Goal: Information Seeking & Learning: Learn about a topic

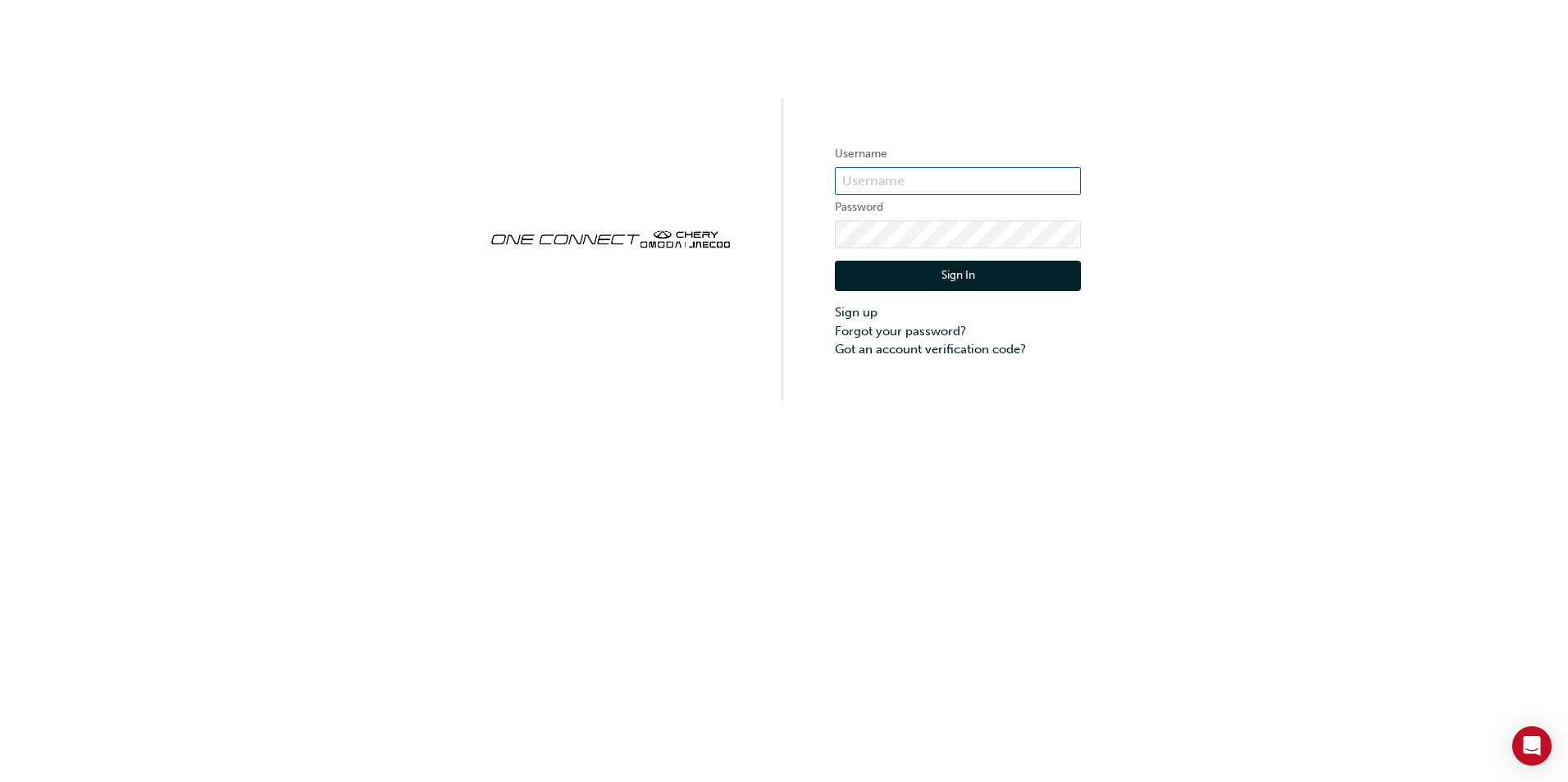
click at [861, 173] on input "text" at bounding box center [957, 181] width 246 height 28
type input "ONE00263"
click button "Sign In" at bounding box center [957, 276] width 246 height 31
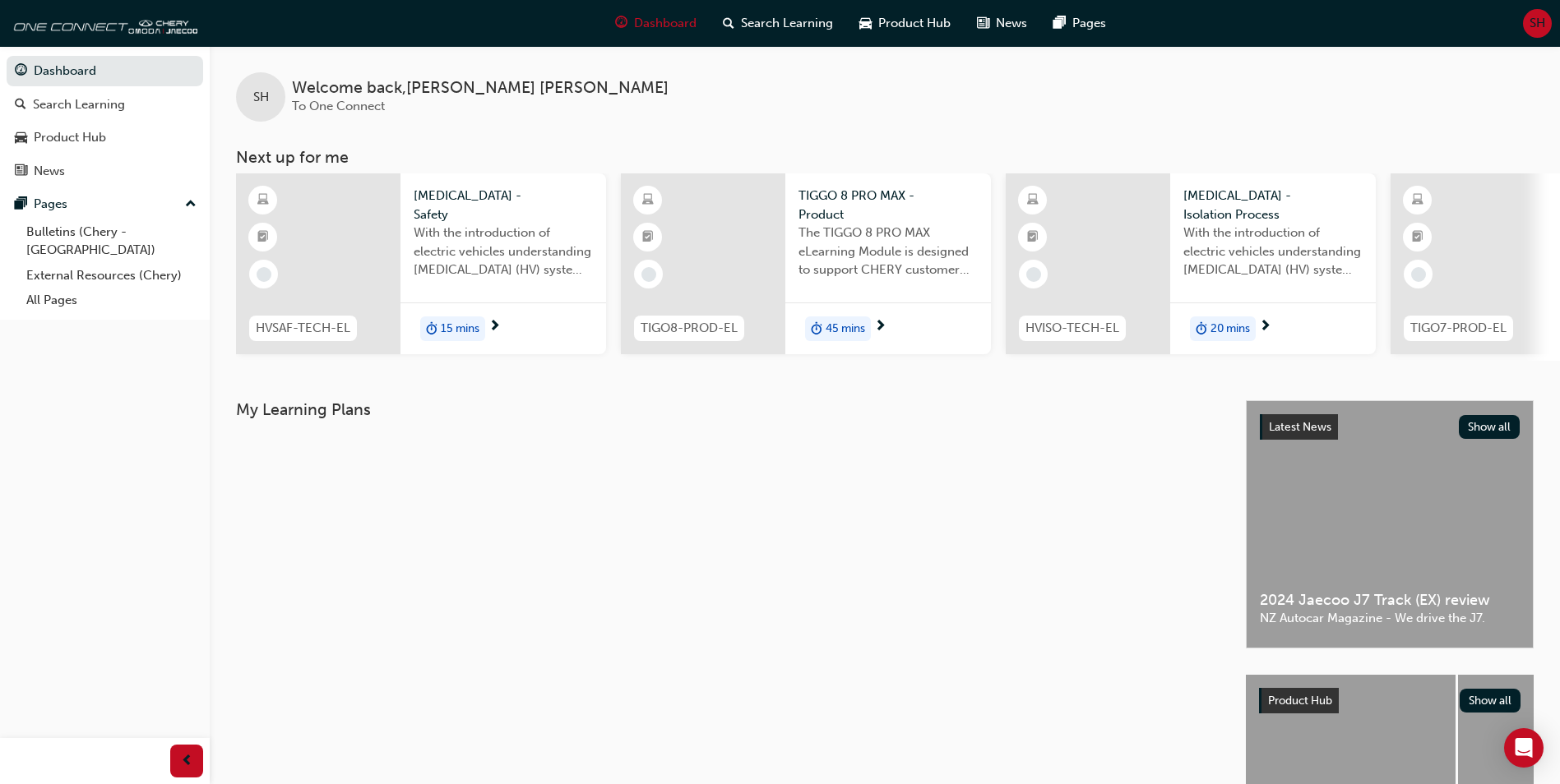
click at [519, 243] on span "With the introduction of electric vehicles understanding [MEDICAL_DATA] (HV) sy…" at bounding box center [503, 251] width 179 height 56
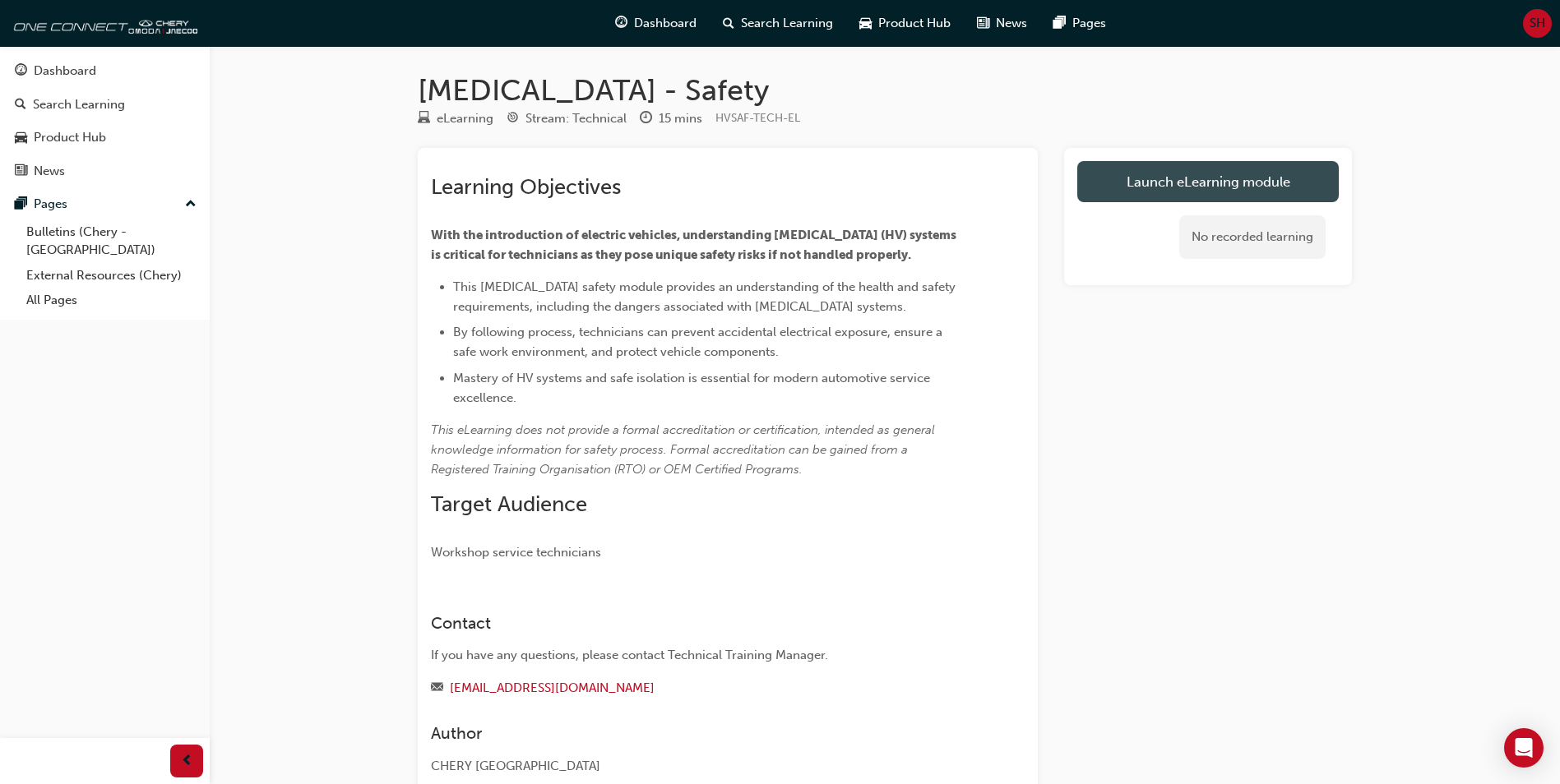
click at [1261, 185] on link "Launch eLearning module" at bounding box center [1208, 182] width 262 height 41
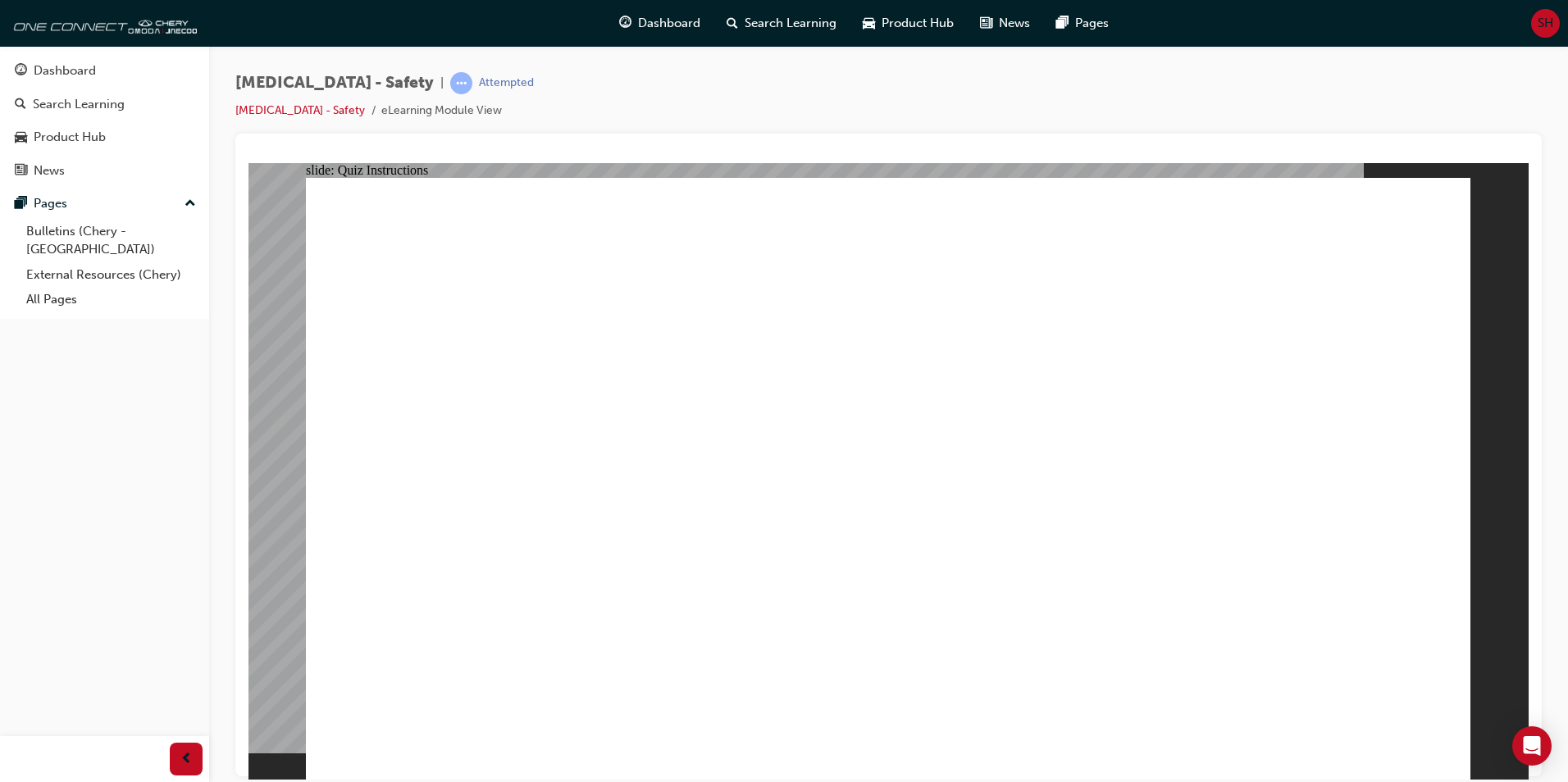
drag, startPoint x: 774, startPoint y: 625, endPoint x: 1031, endPoint y: 646, distance: 257.9
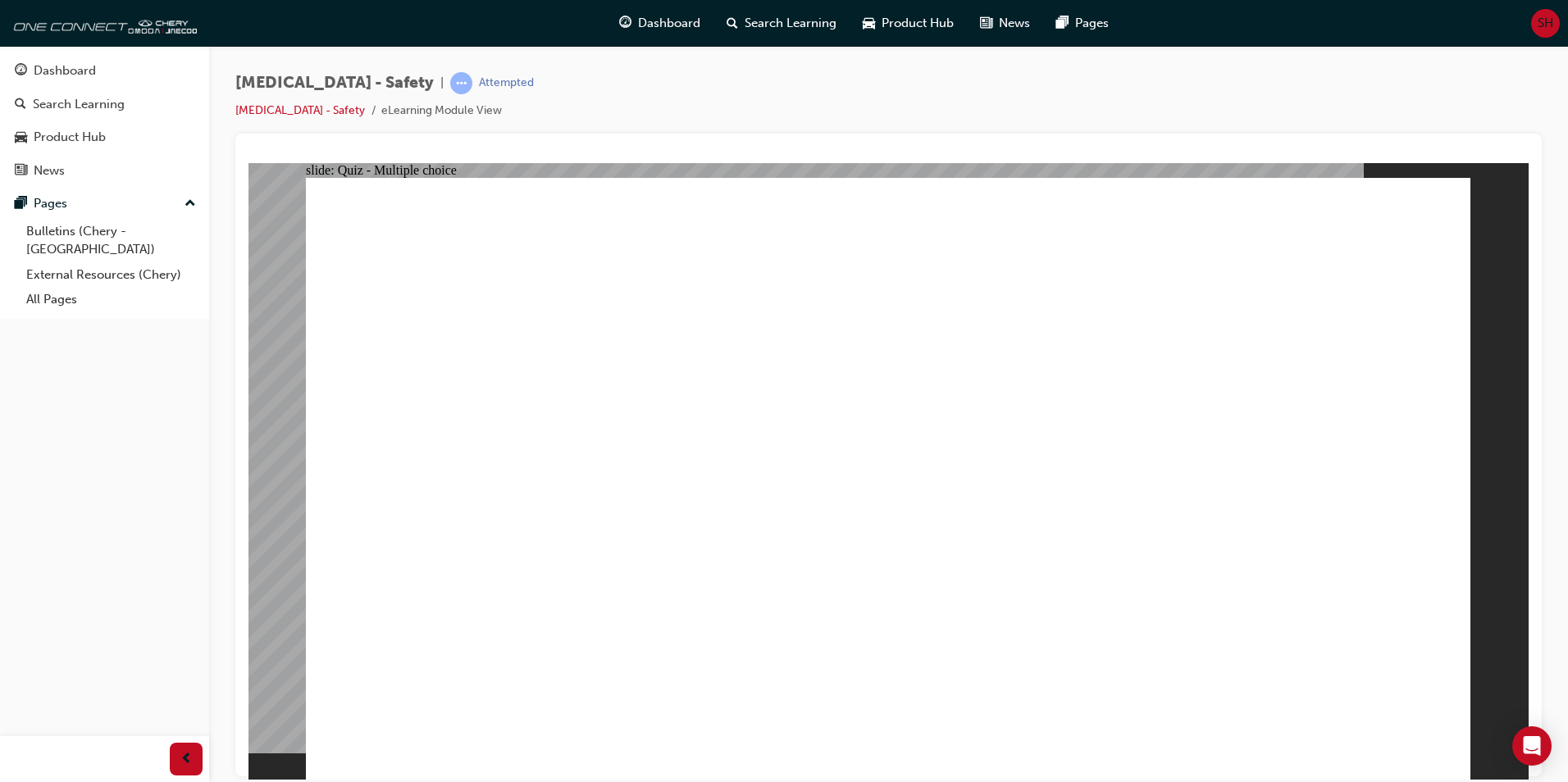
radio input "true"
drag, startPoint x: 914, startPoint y: 592, endPoint x: 910, endPoint y: 600, distance: 8.9
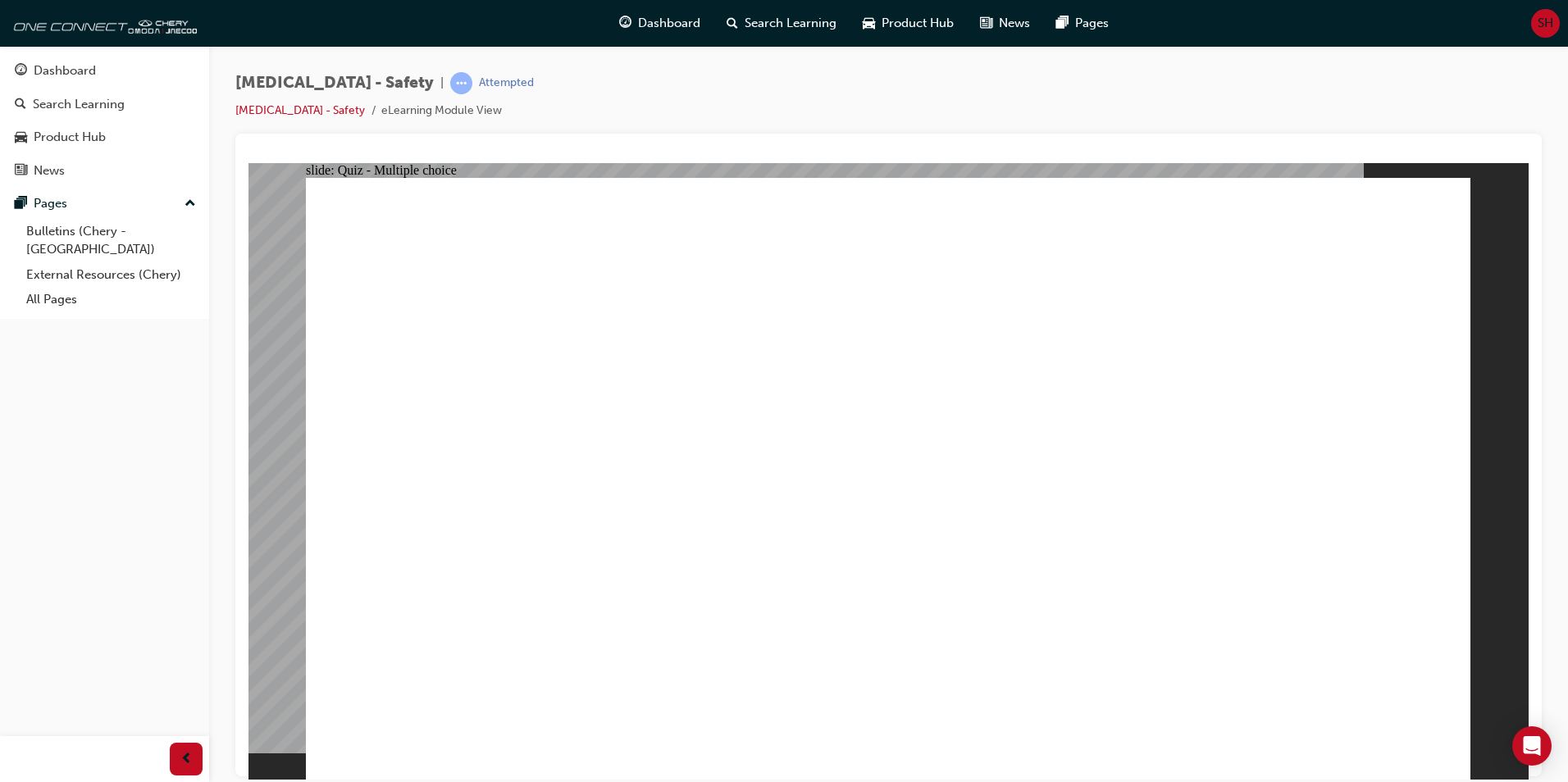
radio input "true"
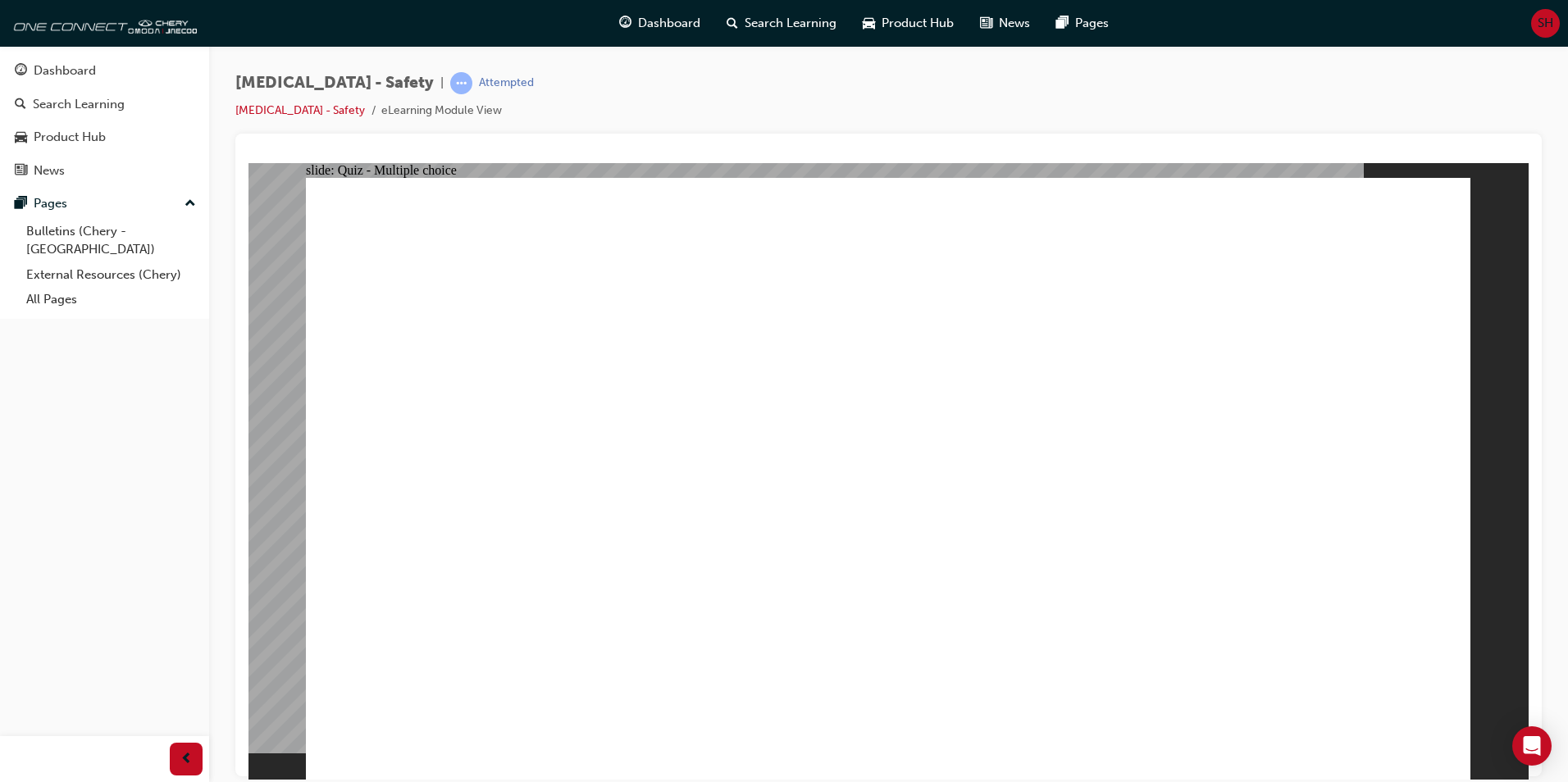
radio input "true"
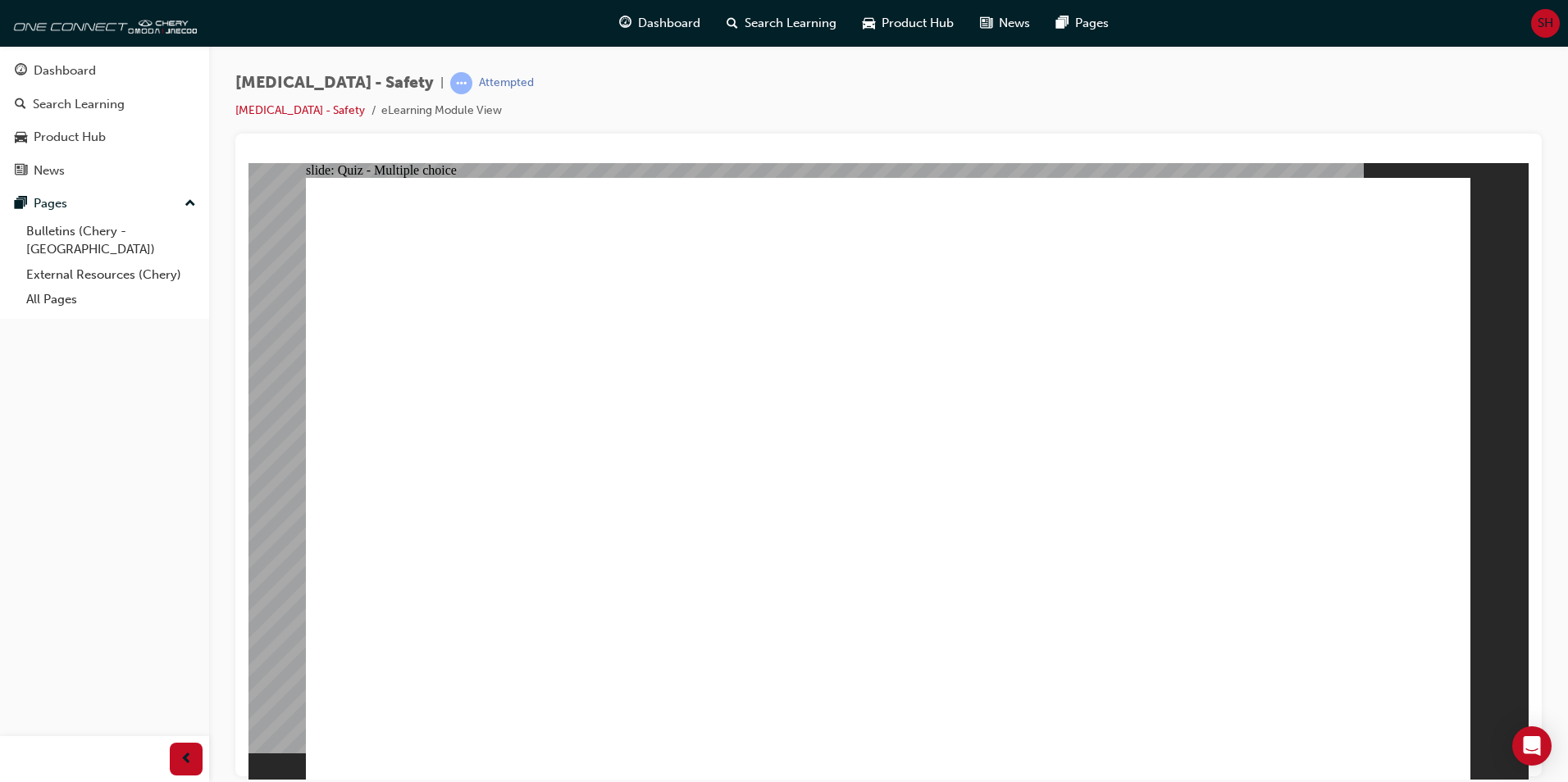
radio input "true"
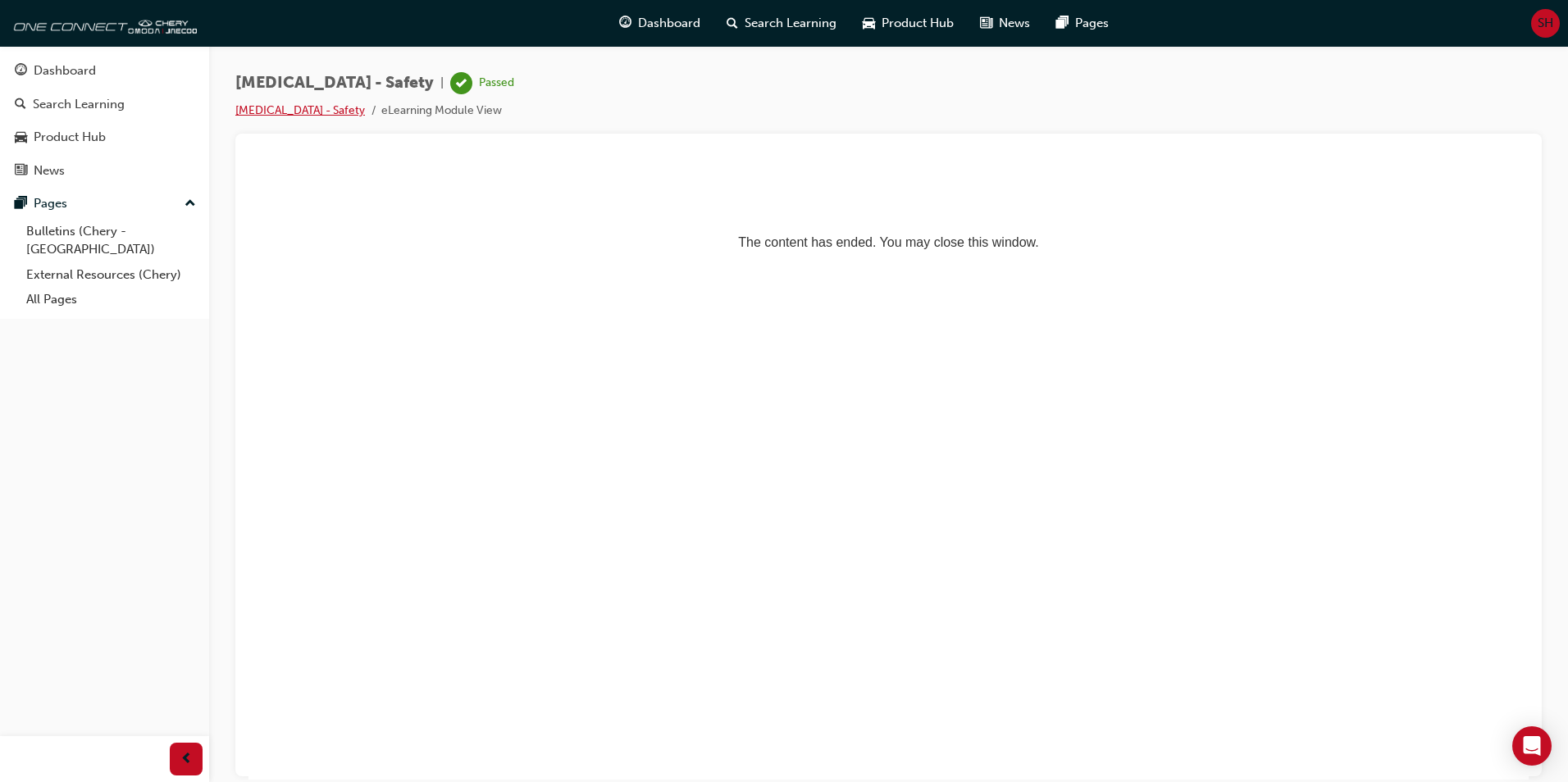
click at [292, 106] on link "[MEDICAL_DATA] - Safety" at bounding box center [299, 111] width 130 height 14
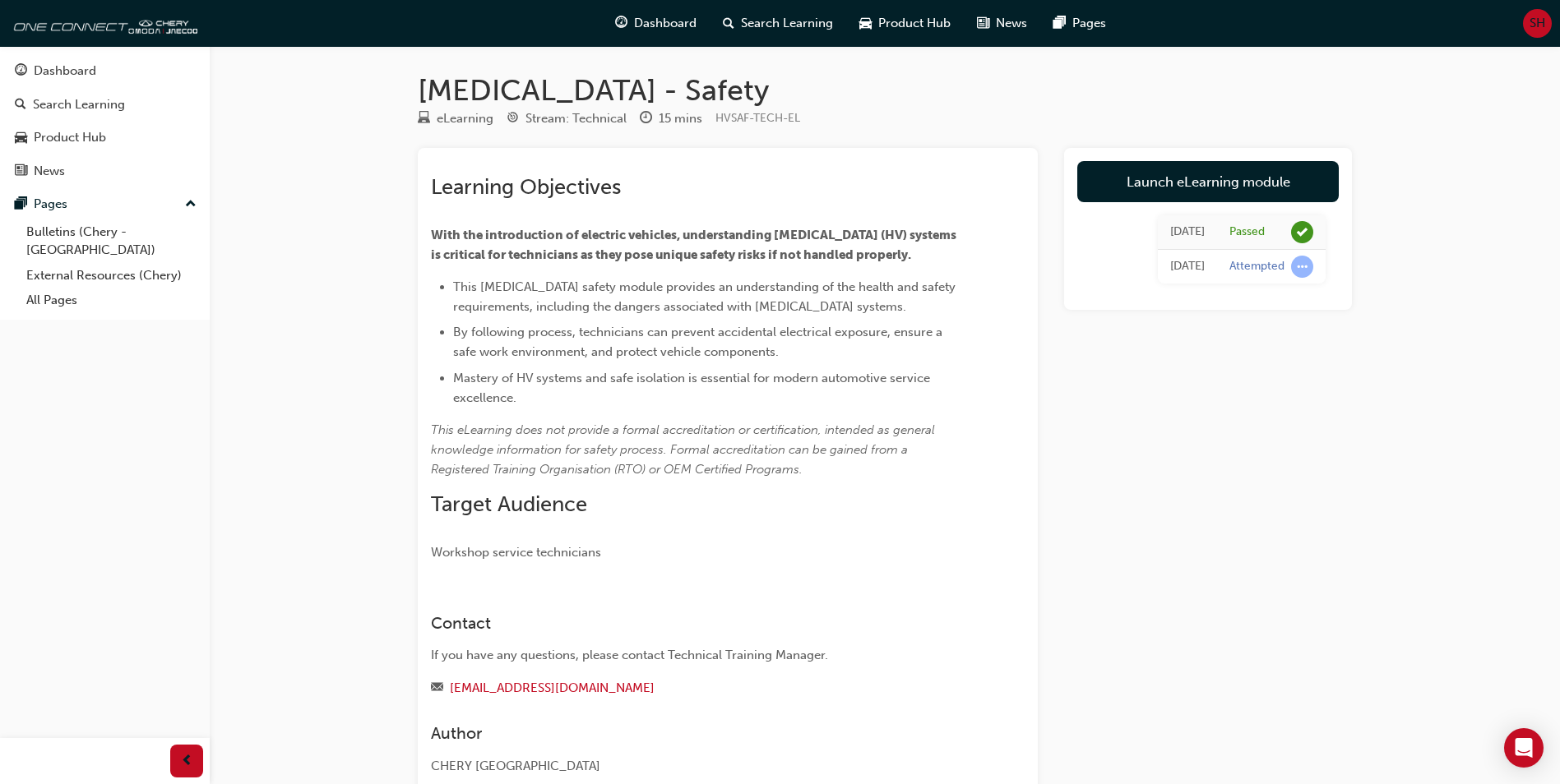
click at [1541, 22] on span "SH" at bounding box center [1537, 23] width 15 height 19
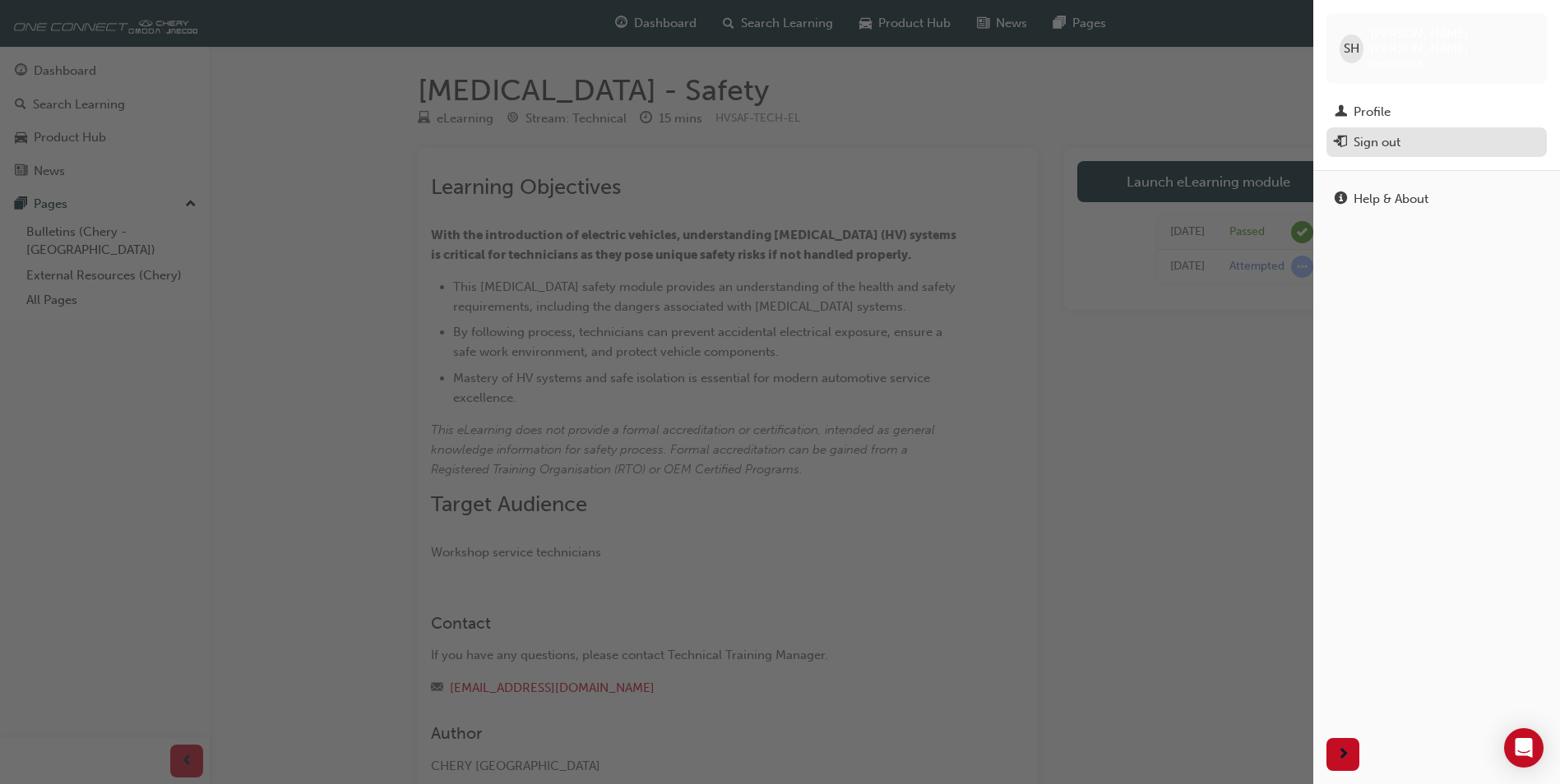
click at [1396, 134] on div "Sign out" at bounding box center [1377, 142] width 47 height 19
